Goal: Check status: Check status

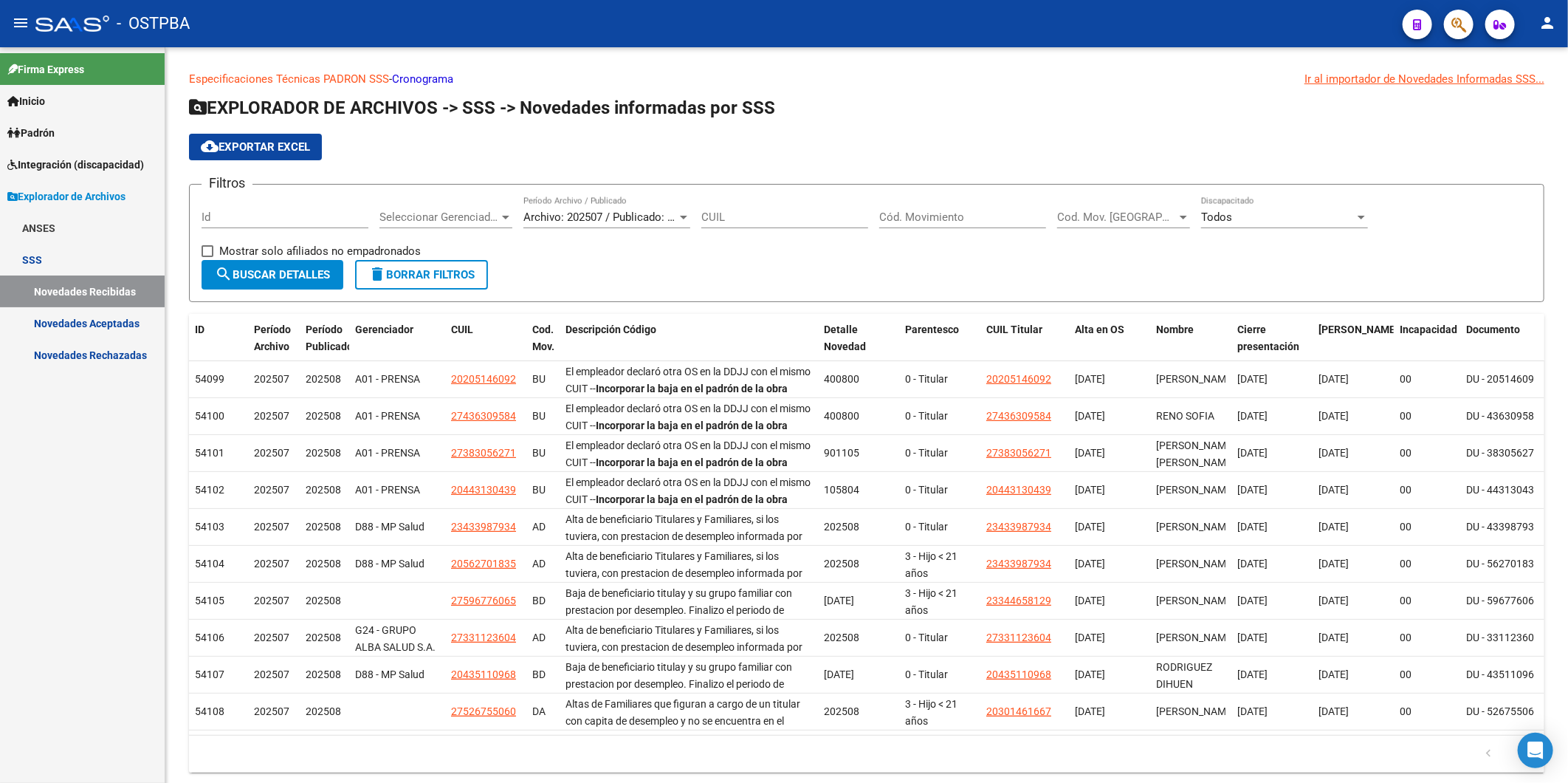
click at [45, 97] on span "Inicio" at bounding box center [27, 101] width 38 height 16
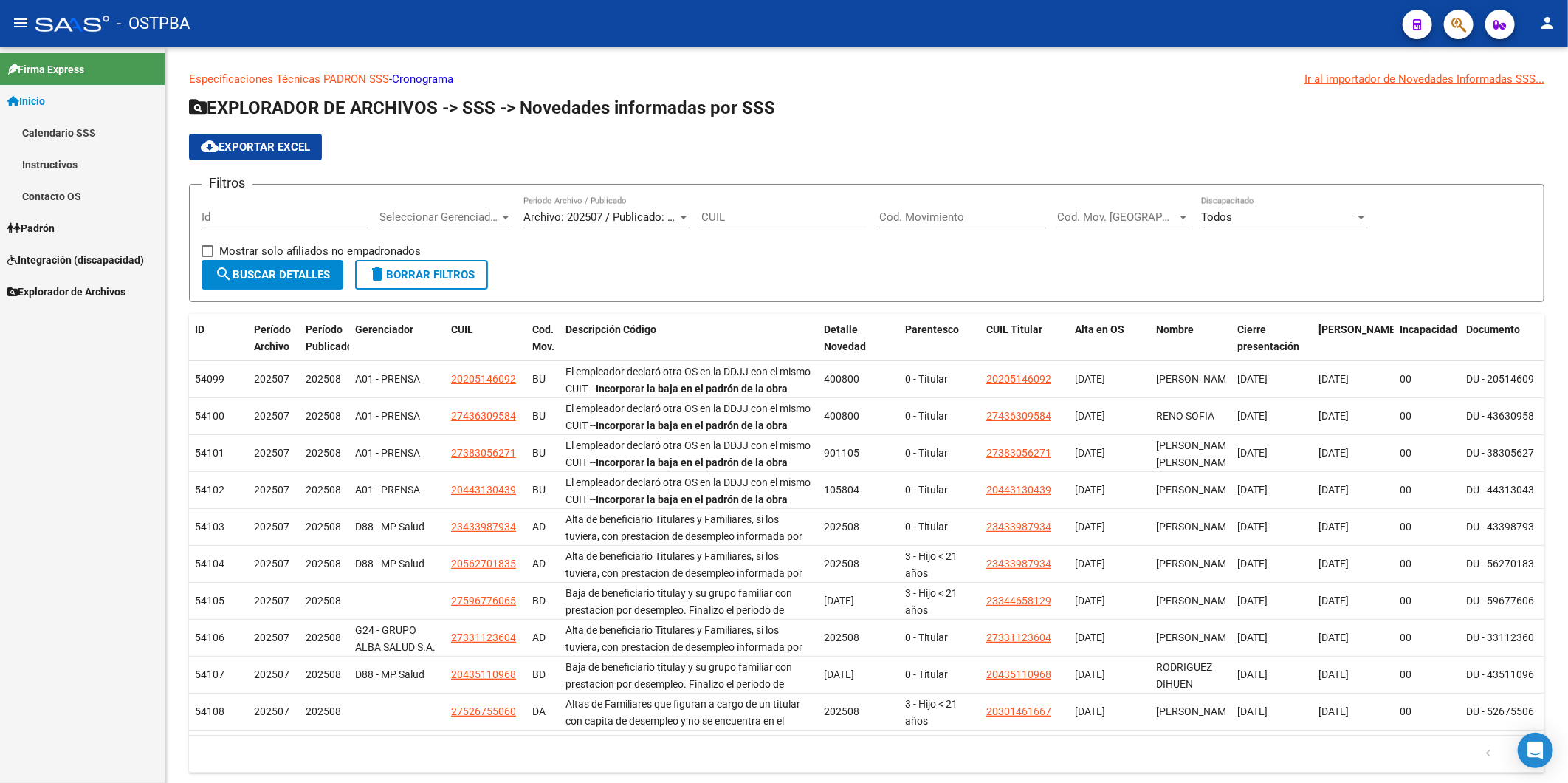
click at [38, 228] on span "Padrón" at bounding box center [31, 228] width 47 height 16
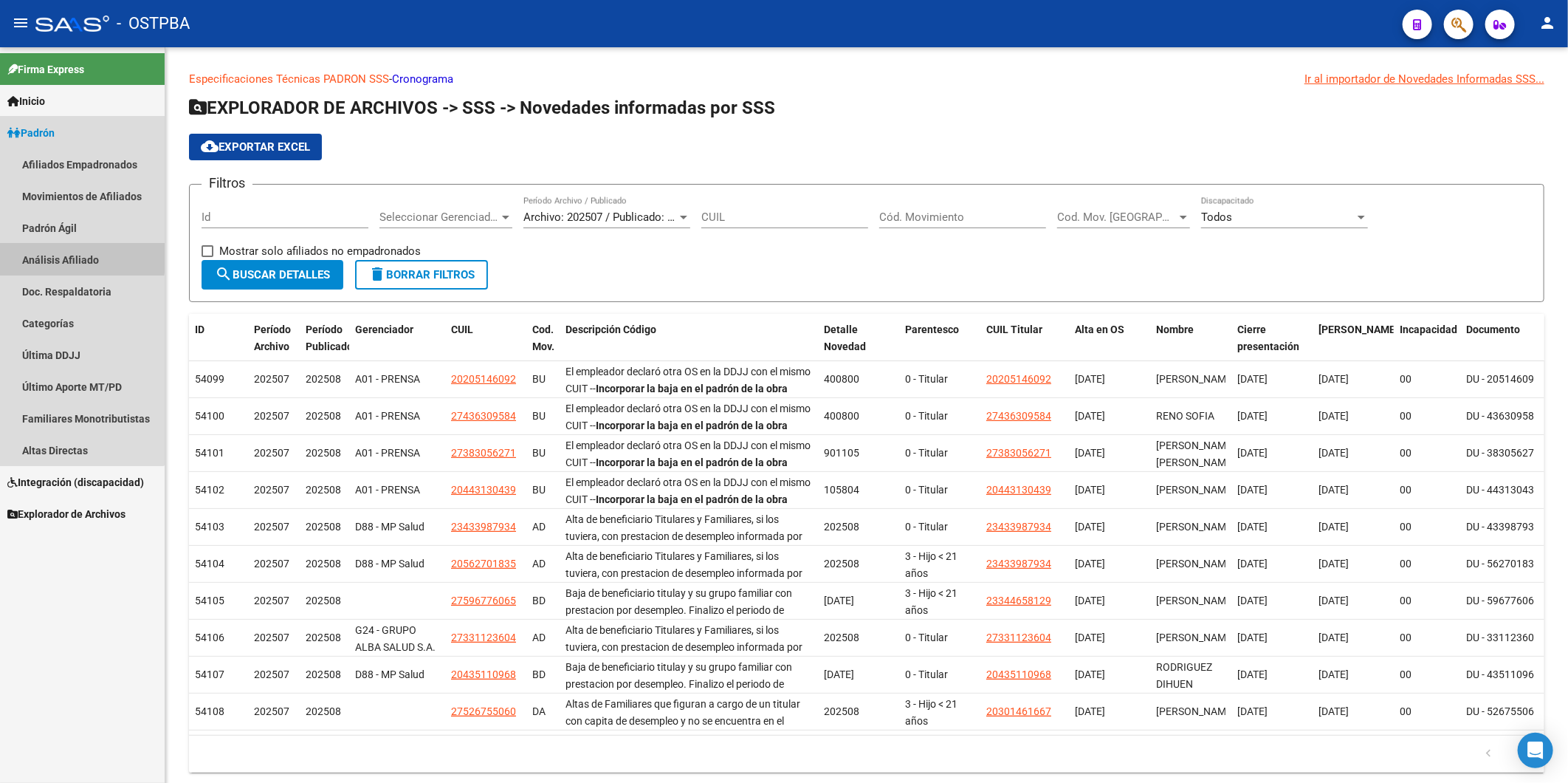
click at [55, 255] on link "Análisis Afiliado" at bounding box center [82, 259] width 164 height 31
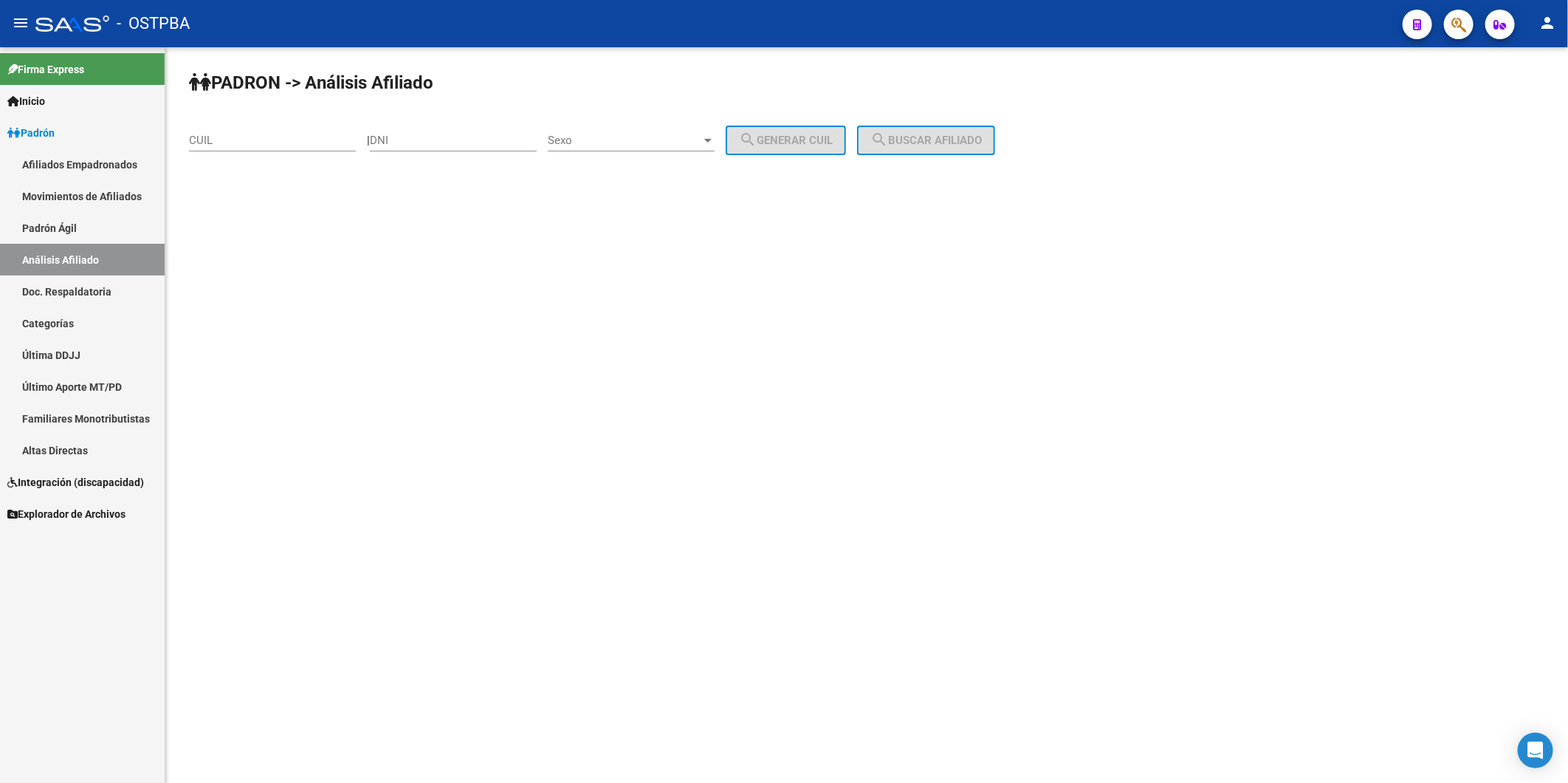
click at [404, 148] on div "DNI" at bounding box center [454, 135] width 167 height 31
click at [715, 142] on div at bounding box center [708, 140] width 13 height 11
drag, startPoint x: 625, startPoint y: 175, endPoint x: 731, endPoint y: 162, distance: 106.8
click at [638, 173] on span "Femenino" at bounding box center [647, 173] width 167 height 33
click at [715, 136] on div at bounding box center [708, 140] width 13 height 11
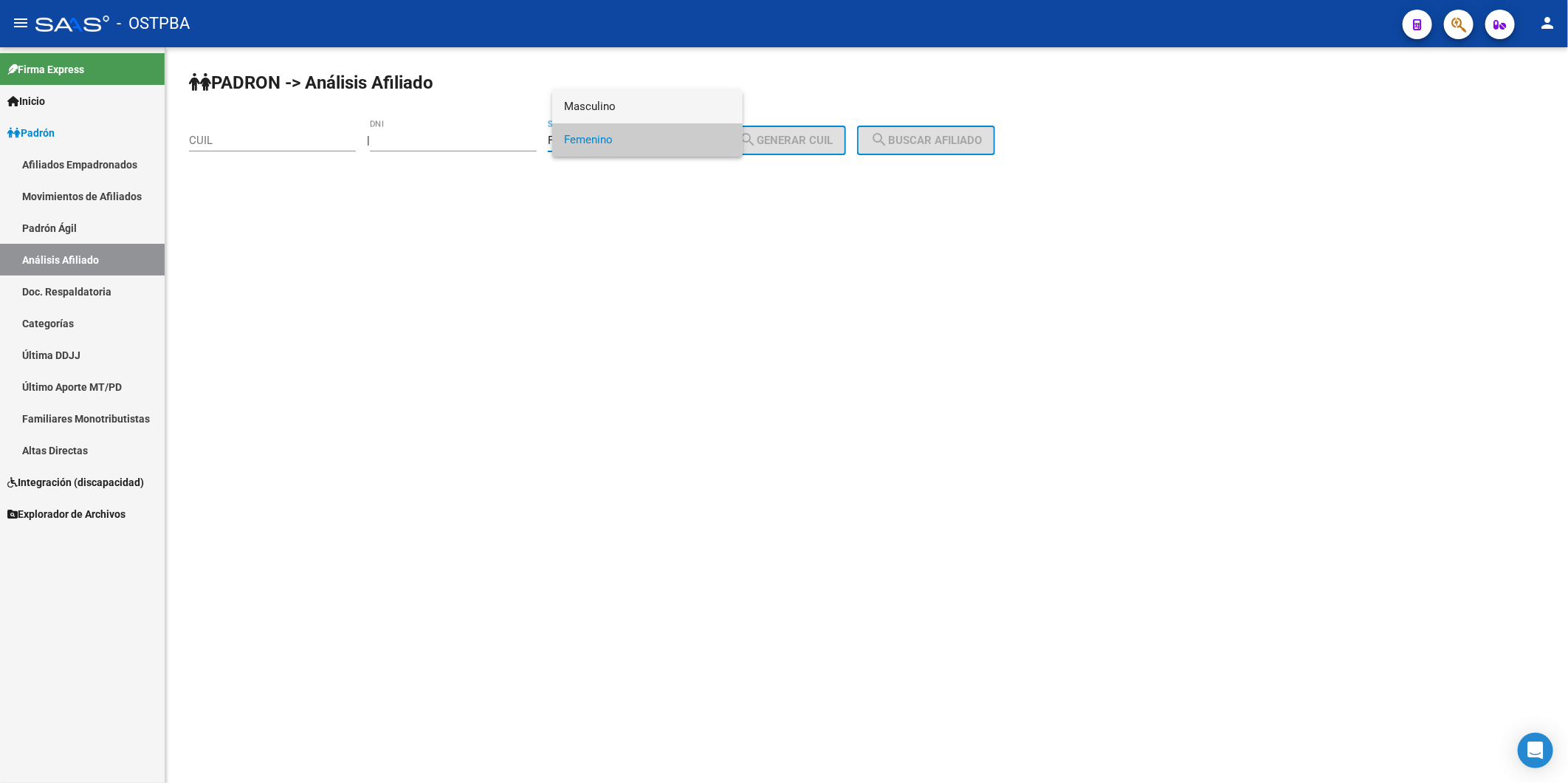
click at [652, 109] on span "Masculino" at bounding box center [647, 106] width 167 height 33
click at [628, 170] on div "PADRON -> Análisis Afiliado CUIL | DNI Masculino Sexo search Generar CUIL searc…" at bounding box center [867, 124] width 1403 height 155
click at [466, 143] on input "DNI" at bounding box center [454, 140] width 167 height 13
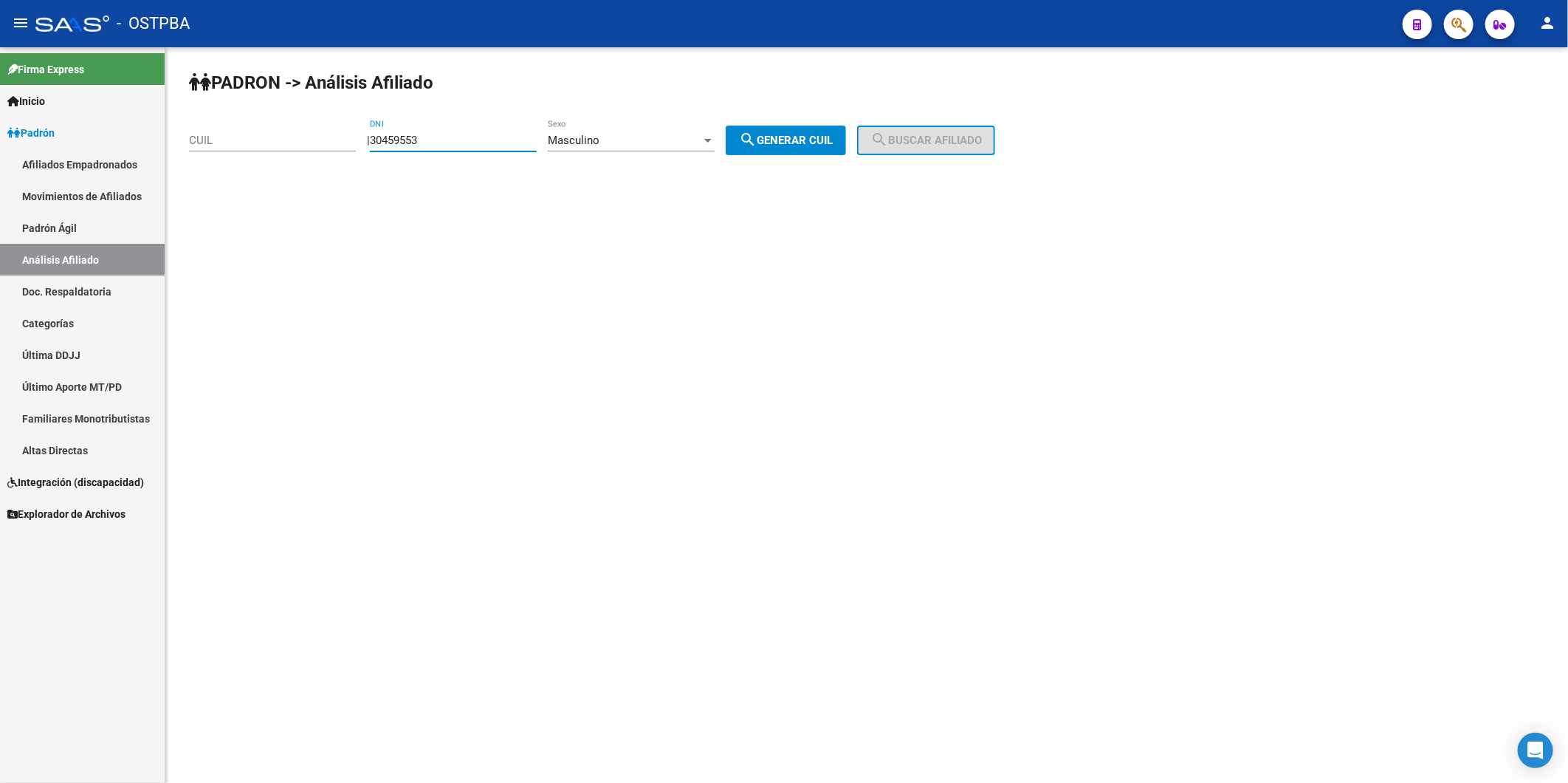
type input "30459553"
drag, startPoint x: 839, startPoint y: 135, endPoint x: 872, endPoint y: 138, distance: 33.1
click at [846, 137] on button "search Generar CUIL" at bounding box center [786, 140] width 121 height 29
type input "20-30459553-2"
click at [919, 142] on span "search Buscar afiliado" at bounding box center [925, 140] width 111 height 13
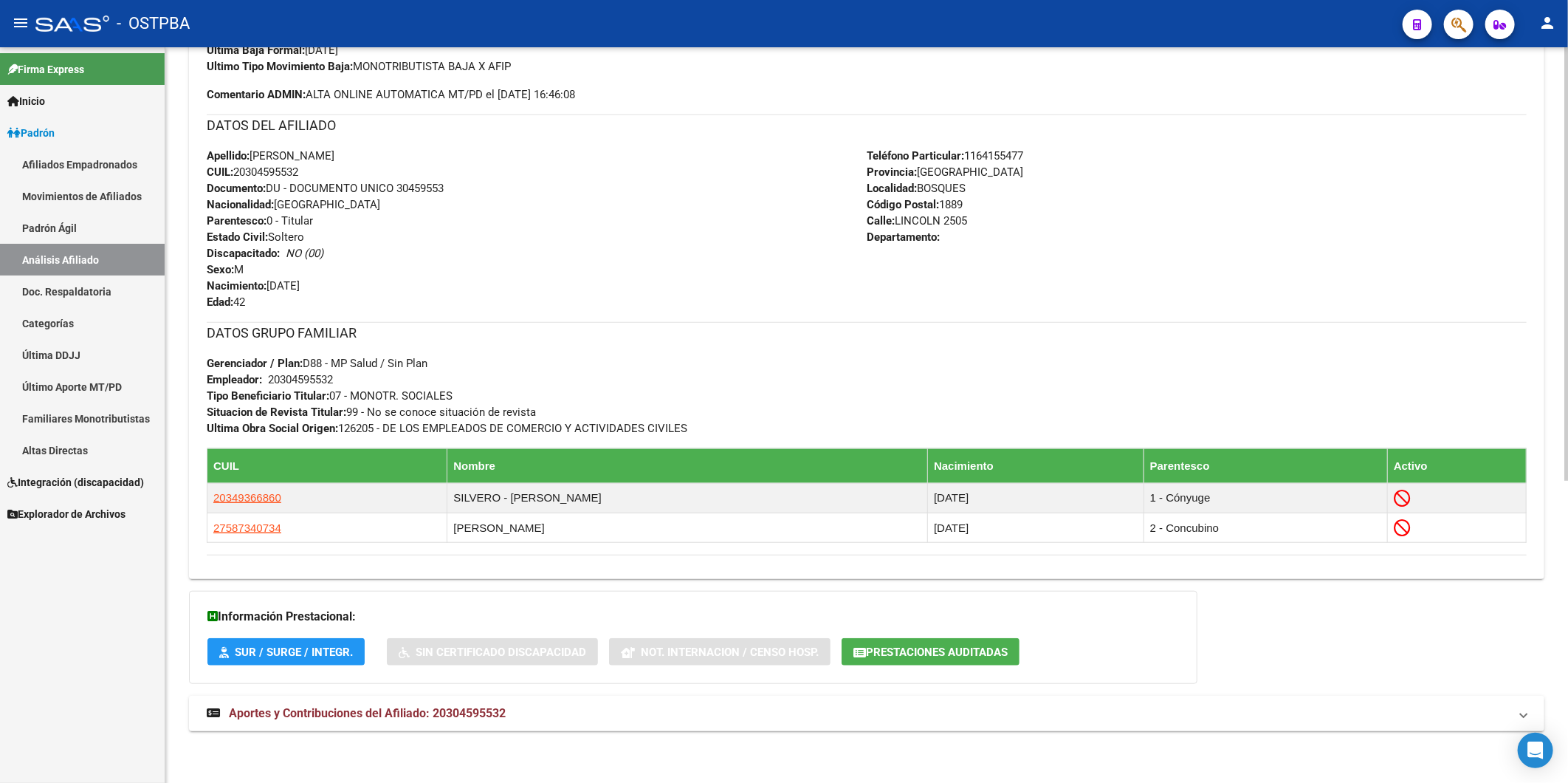
scroll to position [513, 0]
click at [476, 710] on span "Aportes y Contribuciones del Afiliado: 20304595532" at bounding box center [367, 713] width 277 height 14
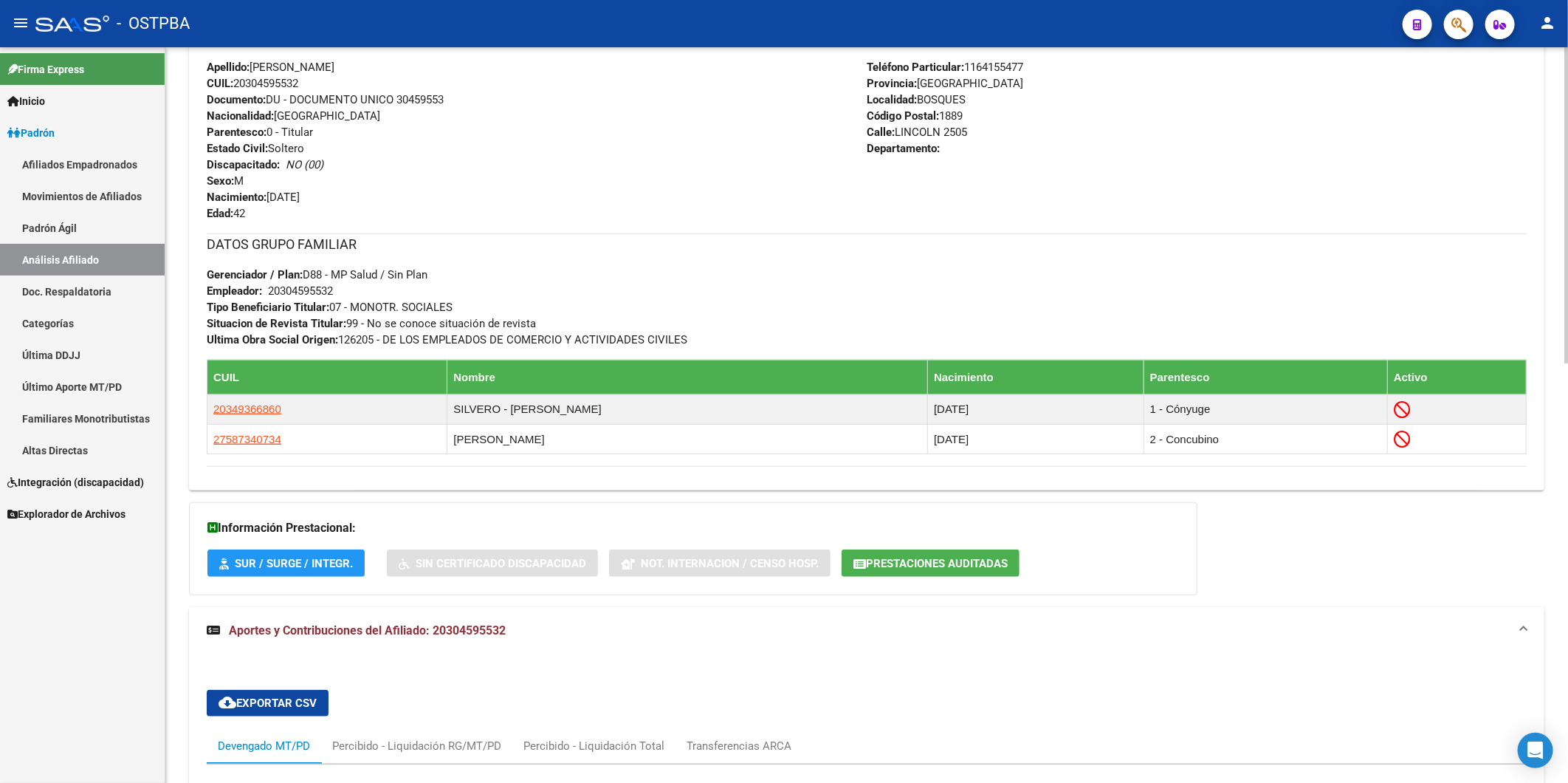
scroll to position [975, 0]
